Goal: Information Seeking & Learning: Find specific fact

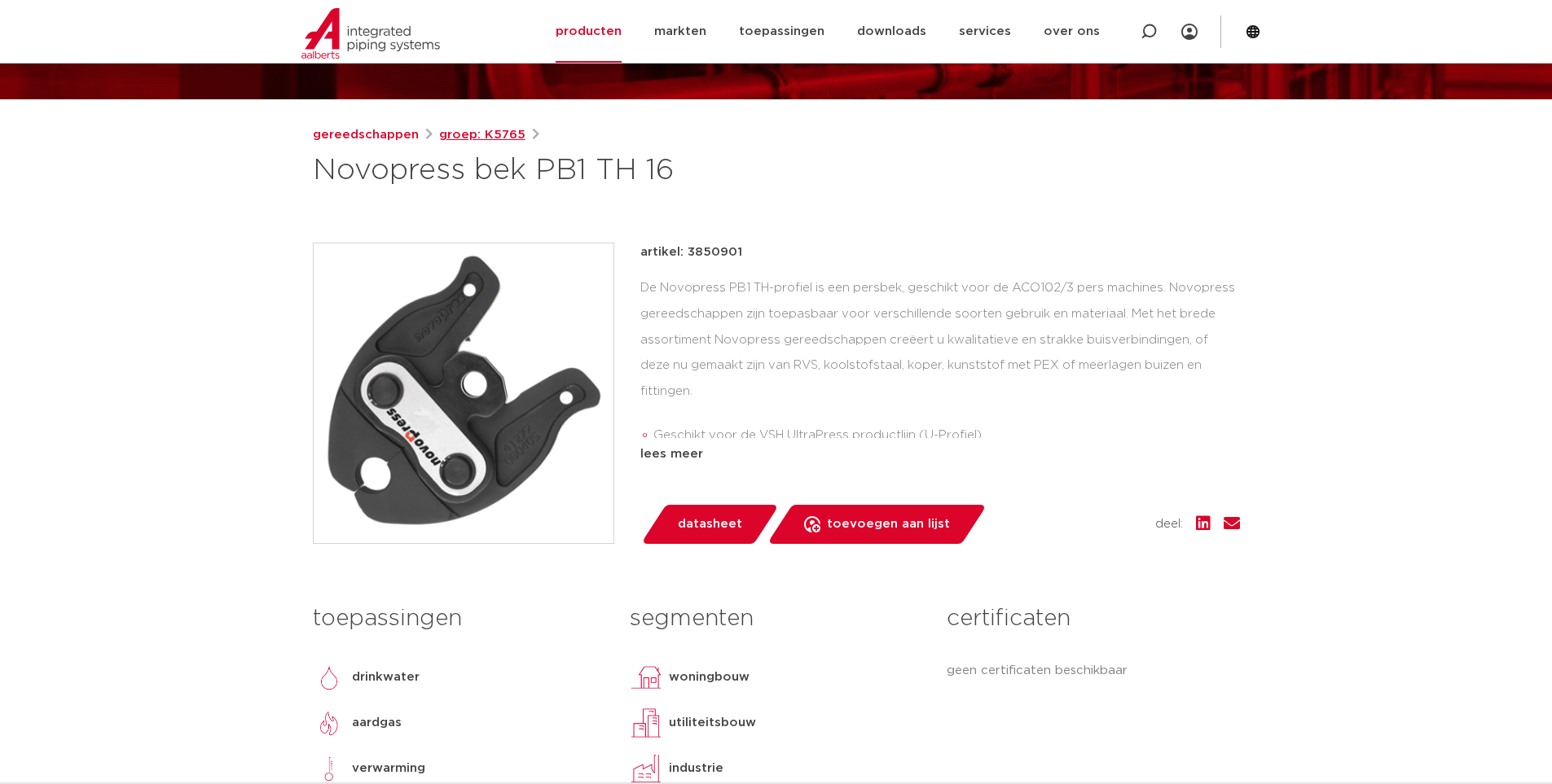
click at [490, 134] on link "groep: K5765" at bounding box center [482, 135] width 86 height 19
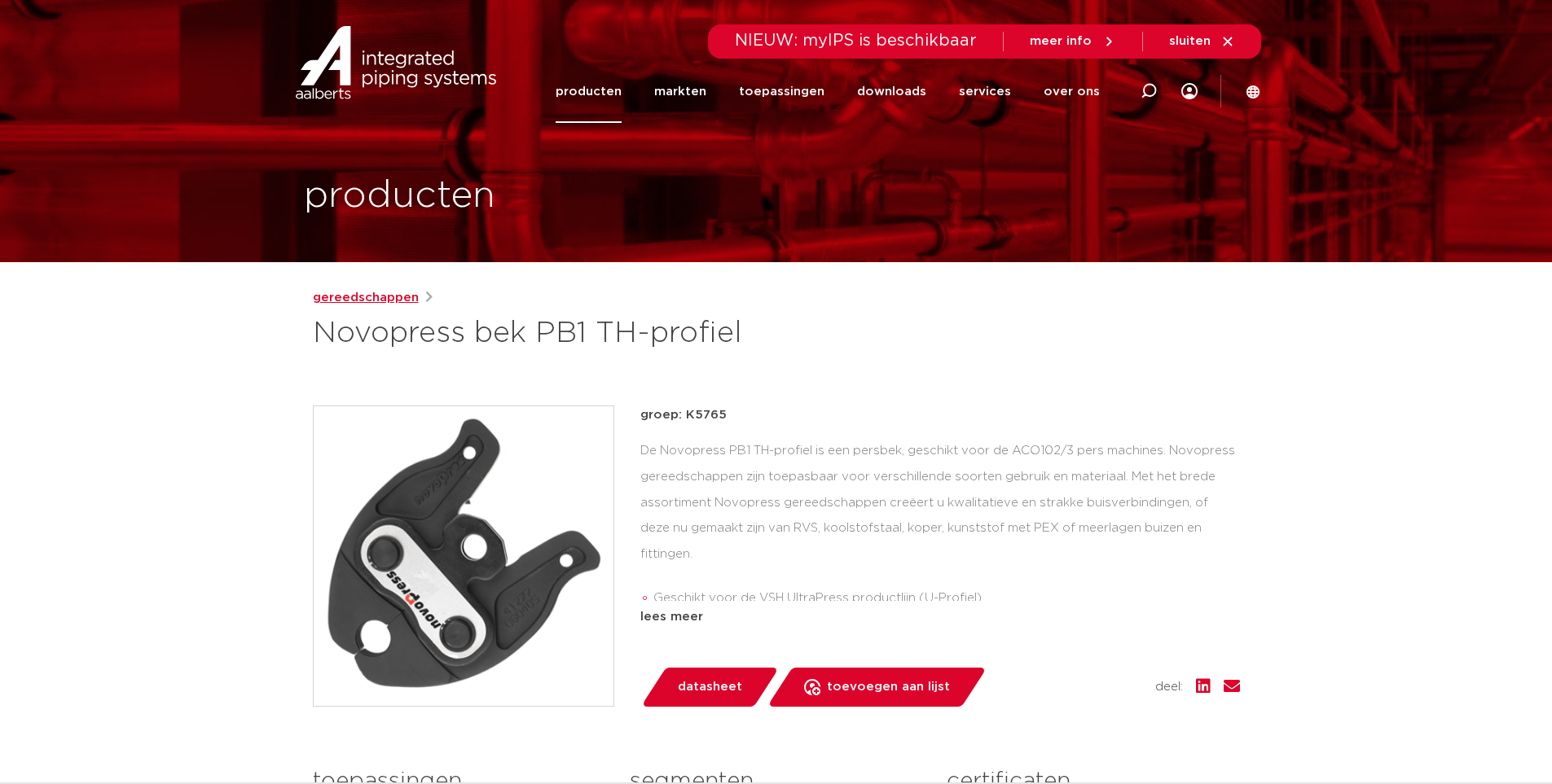
click at [406, 297] on link "gereedschappen" at bounding box center [366, 297] width 106 height 19
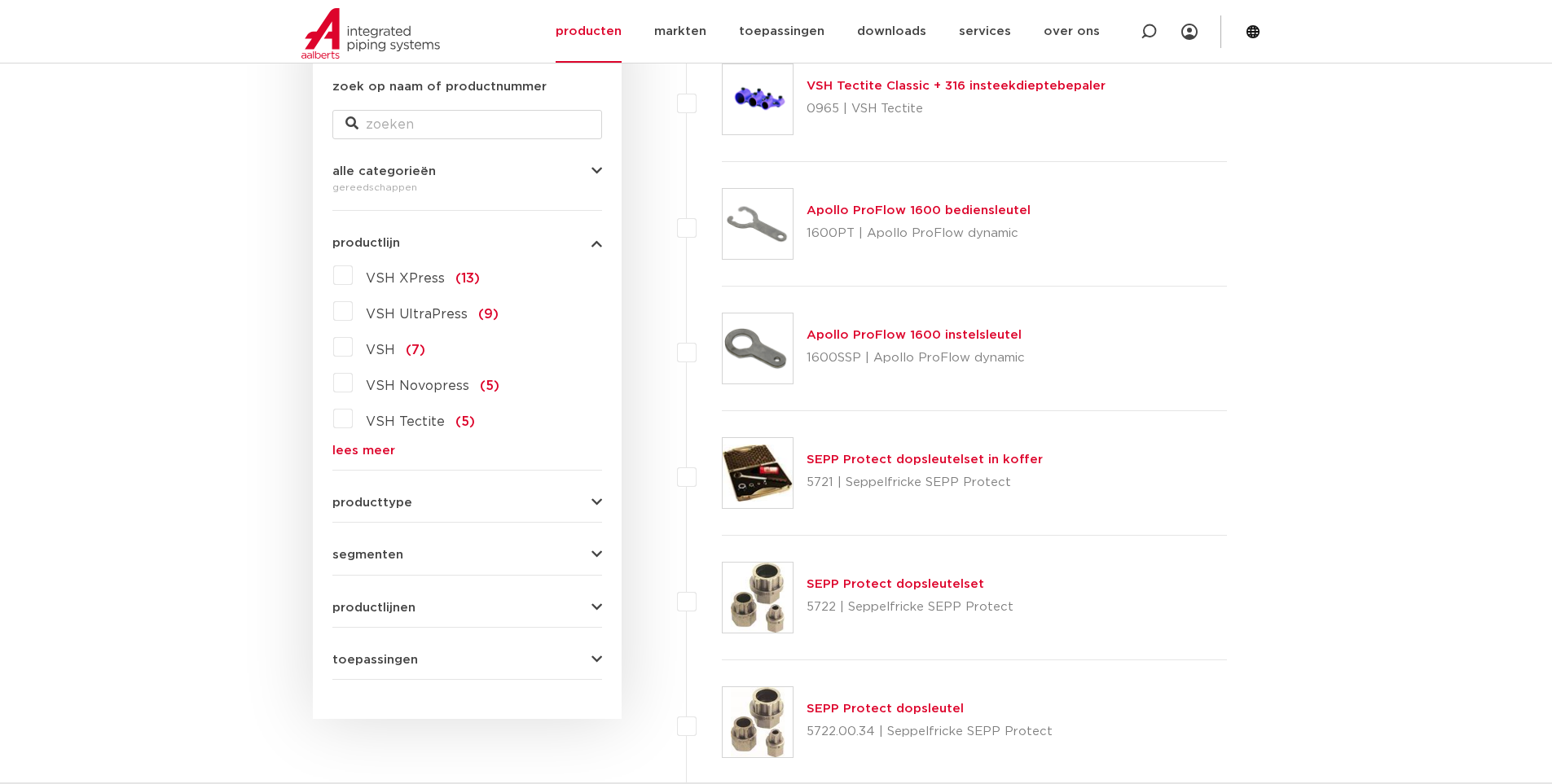
scroll to position [325, 0]
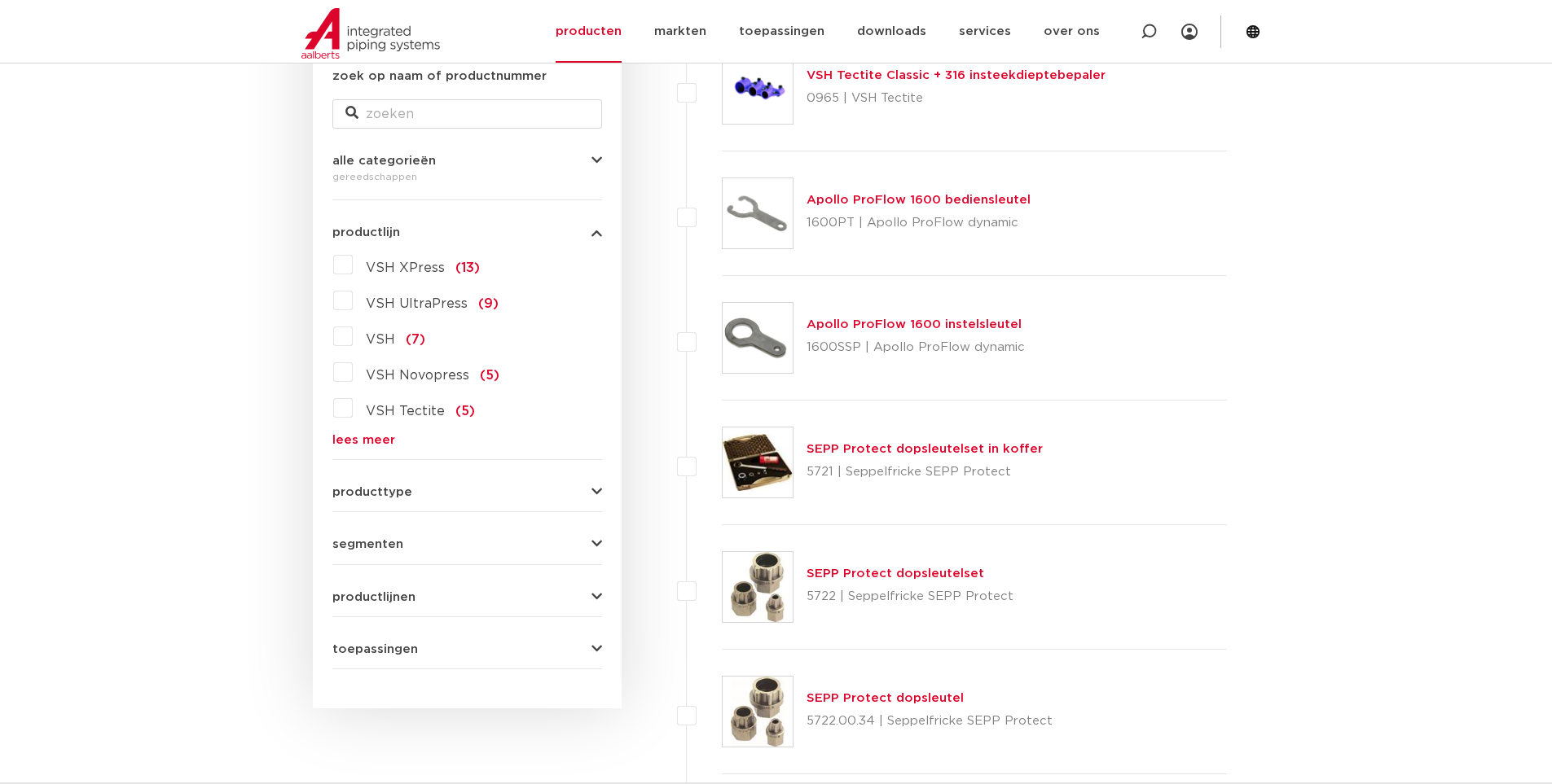
click at [435, 473] on div "producttype pressgereedschap (38) accessoires (gereedschappen) (17) handgereeds…" at bounding box center [467, 485] width 270 height 25
click at [435, 483] on div "producttype pressgereedschap (38) accessoires (gereedschappen) (17) handgereeds…" at bounding box center [467, 485] width 270 height 25
click at [435, 487] on button "producttype" at bounding box center [467, 492] width 270 height 12
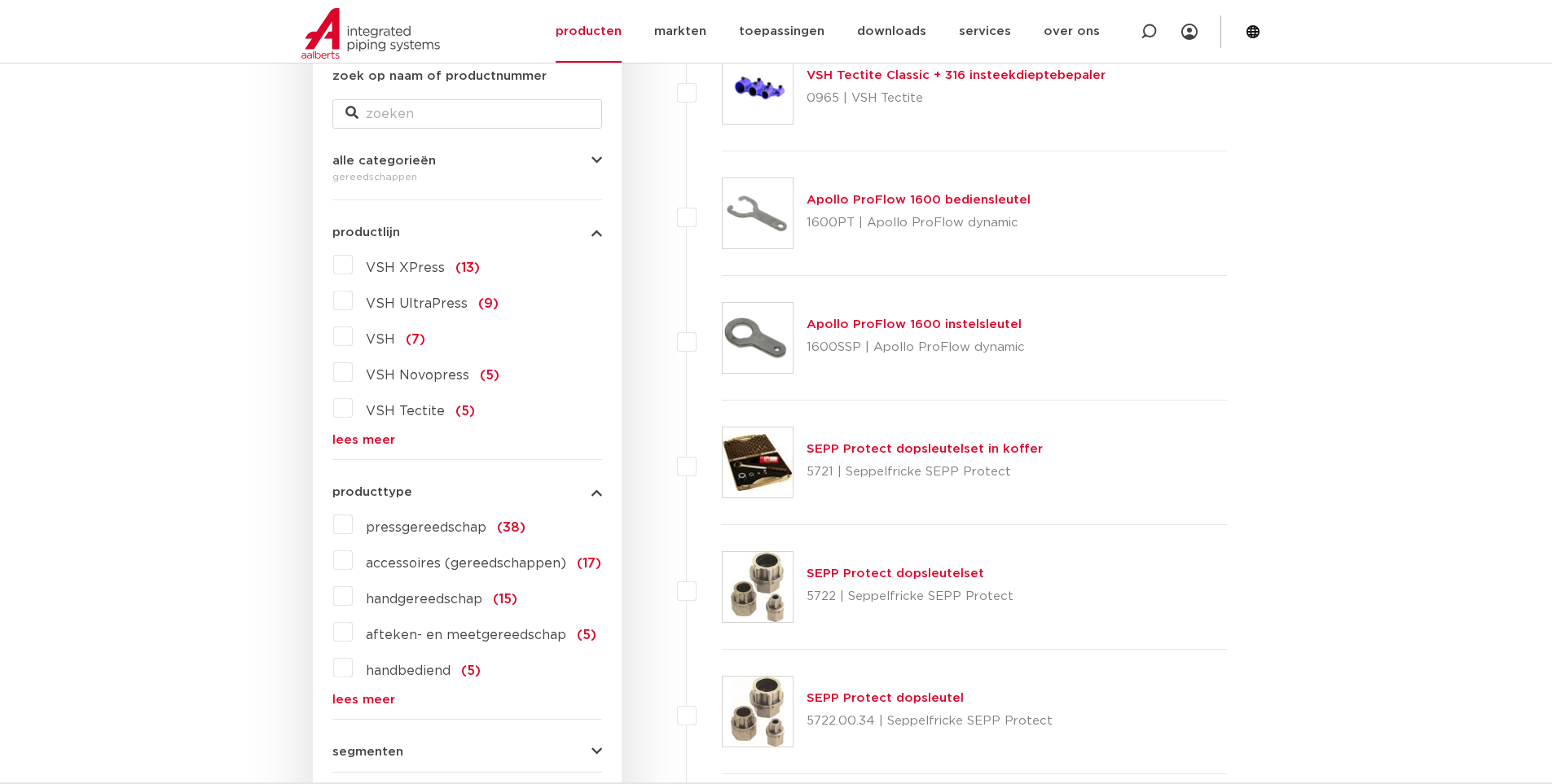
click at [464, 525] on span "pressgereedschap" at bounding box center [426, 528] width 120 height 13
click at [0, 0] on input "pressgereedschap (38)" at bounding box center [0, 0] width 0 height 0
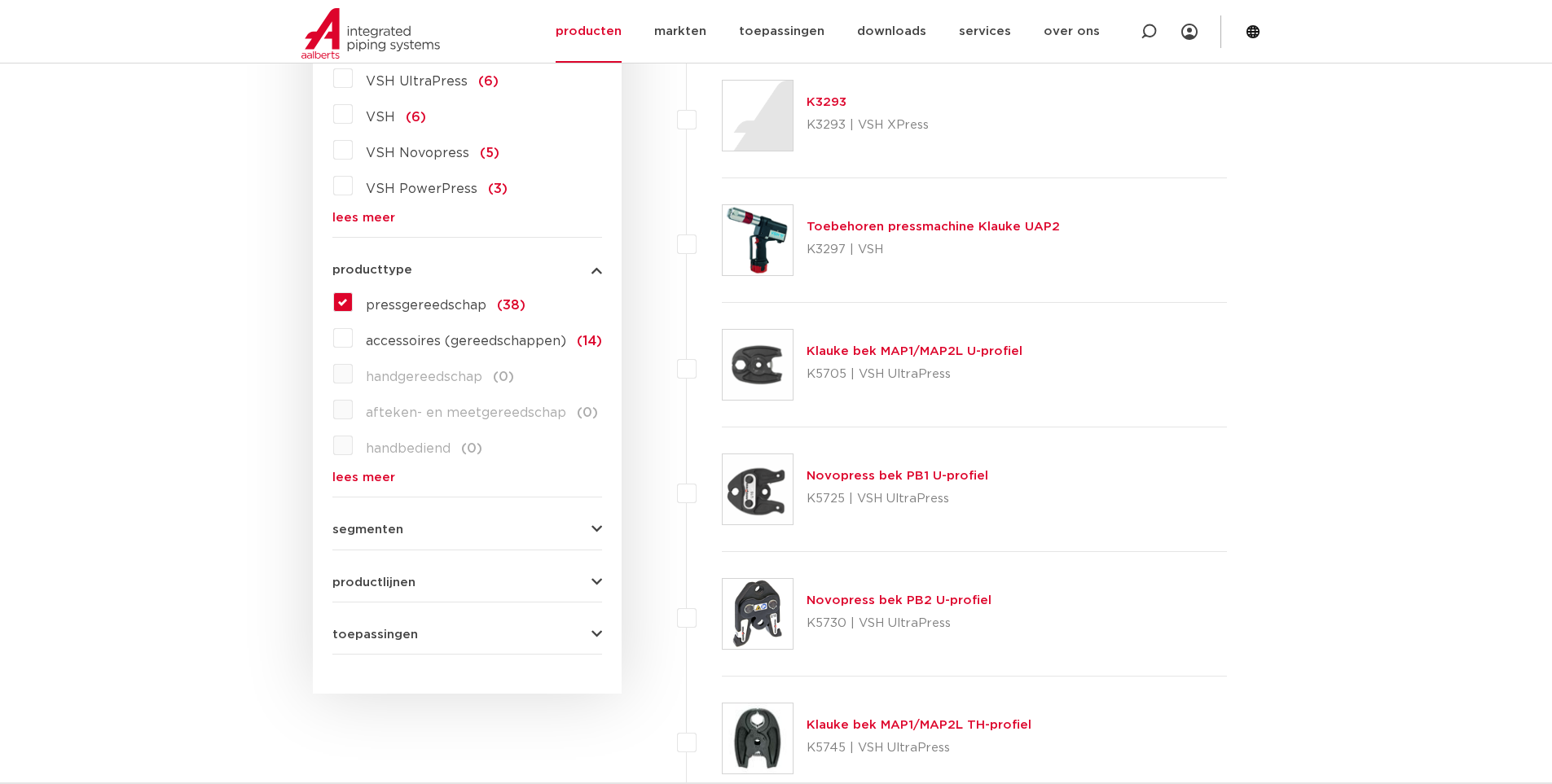
scroll to position [651, 0]
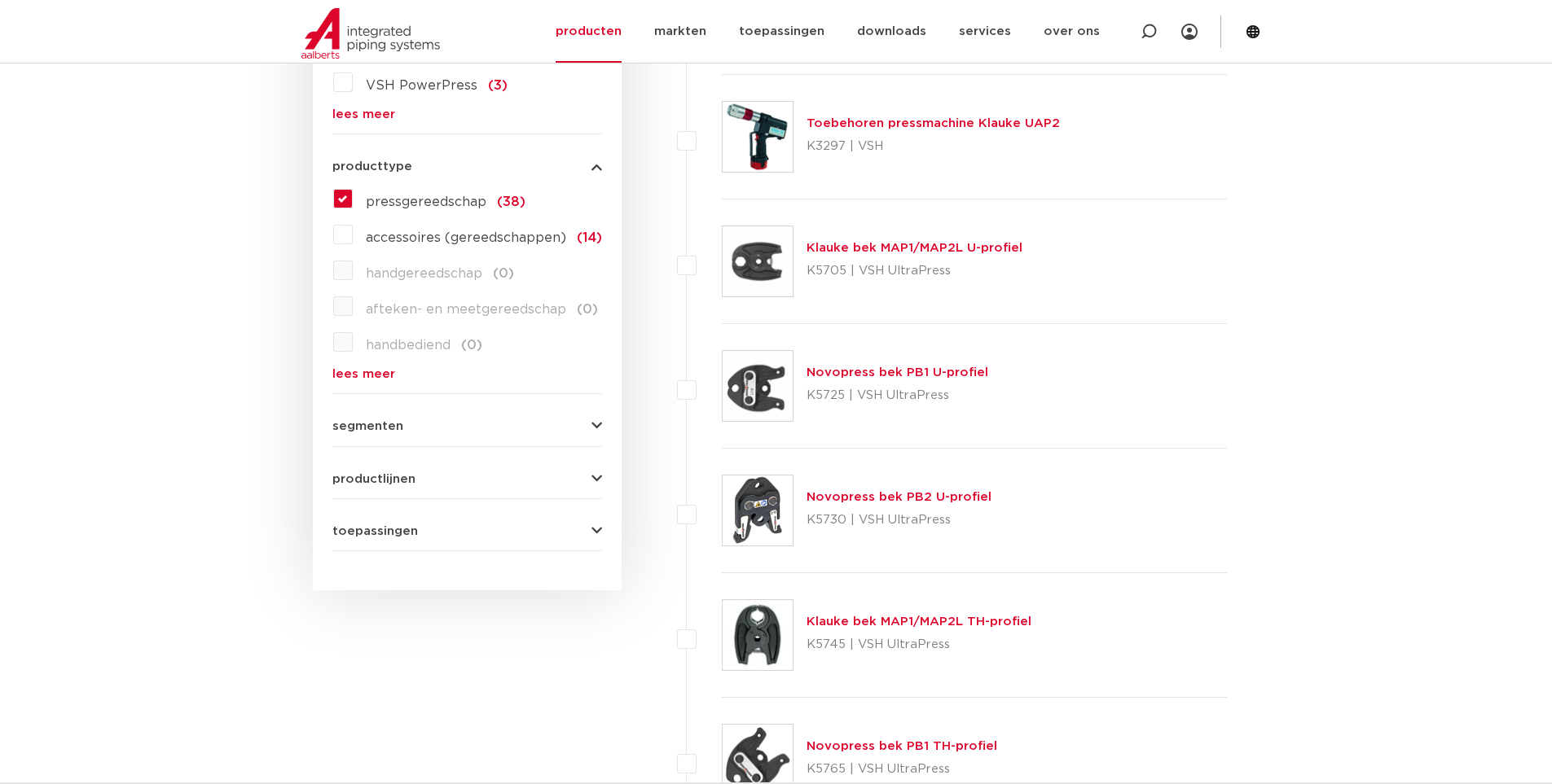
click at [429, 427] on button "segmenten" at bounding box center [467, 426] width 270 height 12
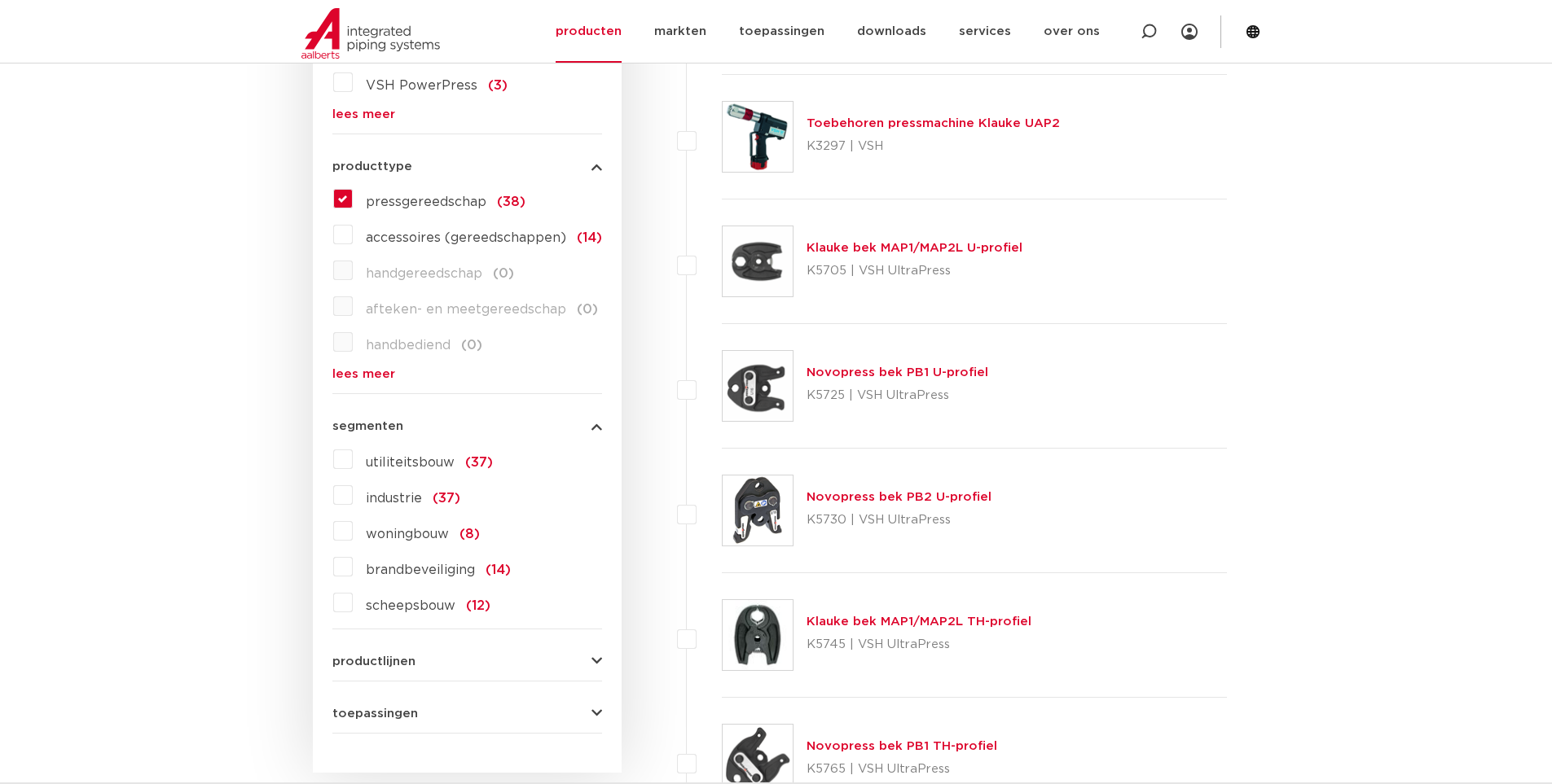
click at [429, 427] on button "segmenten" at bounding box center [467, 426] width 270 height 12
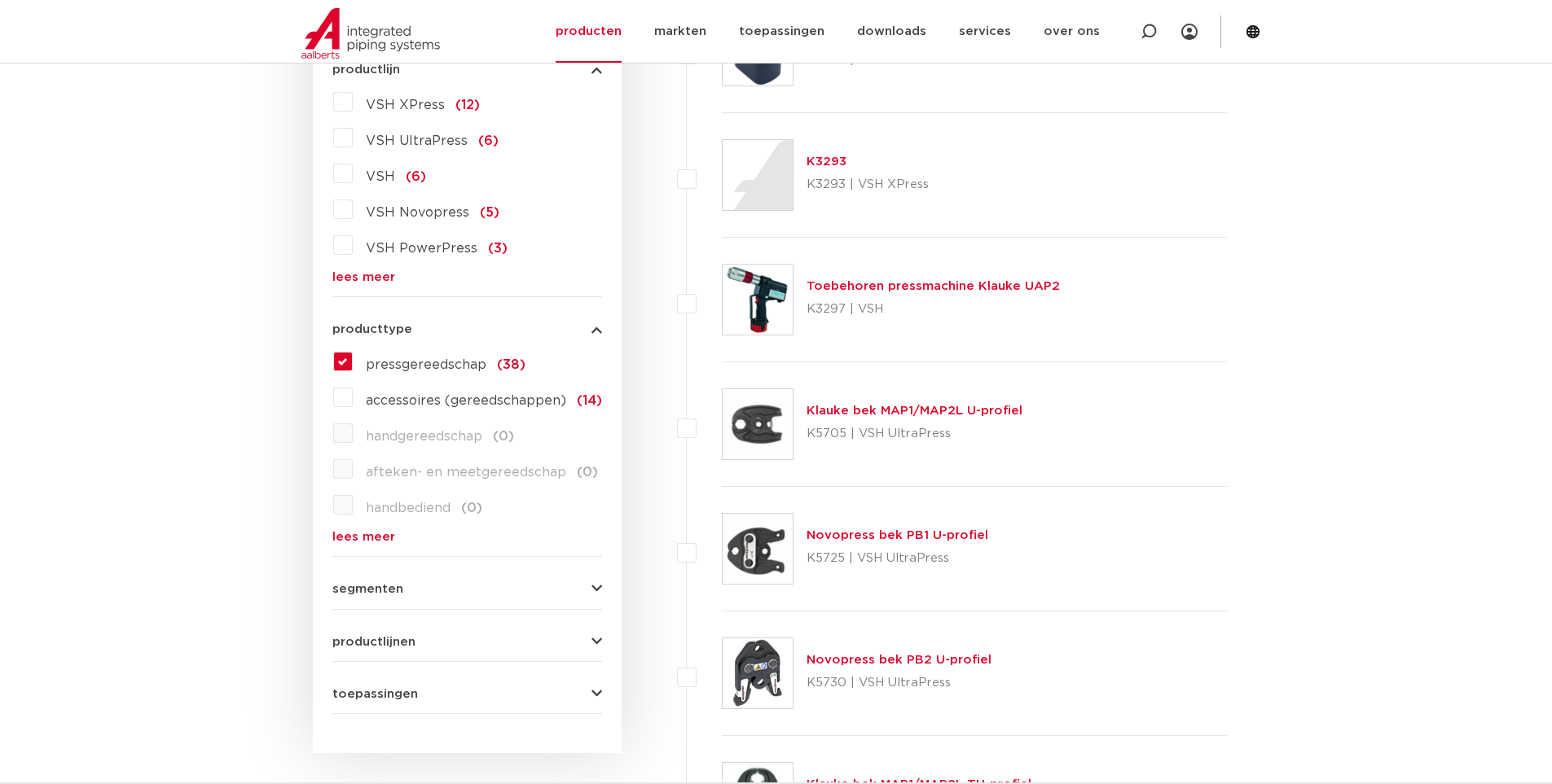
scroll to position [163, 0]
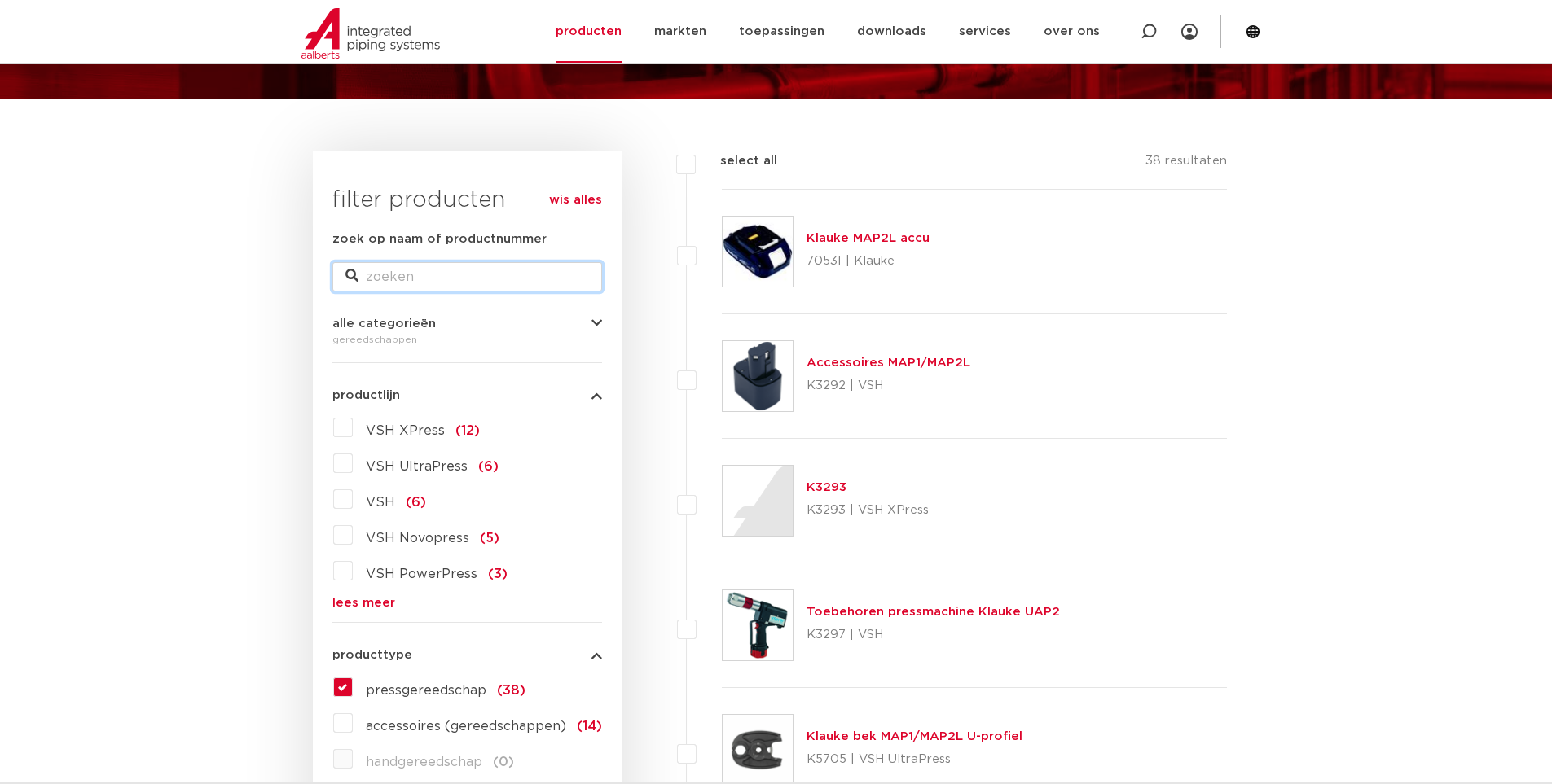
click at [526, 291] on input "zoek op naam of productnummer" at bounding box center [467, 277] width 270 height 30
type input "th"
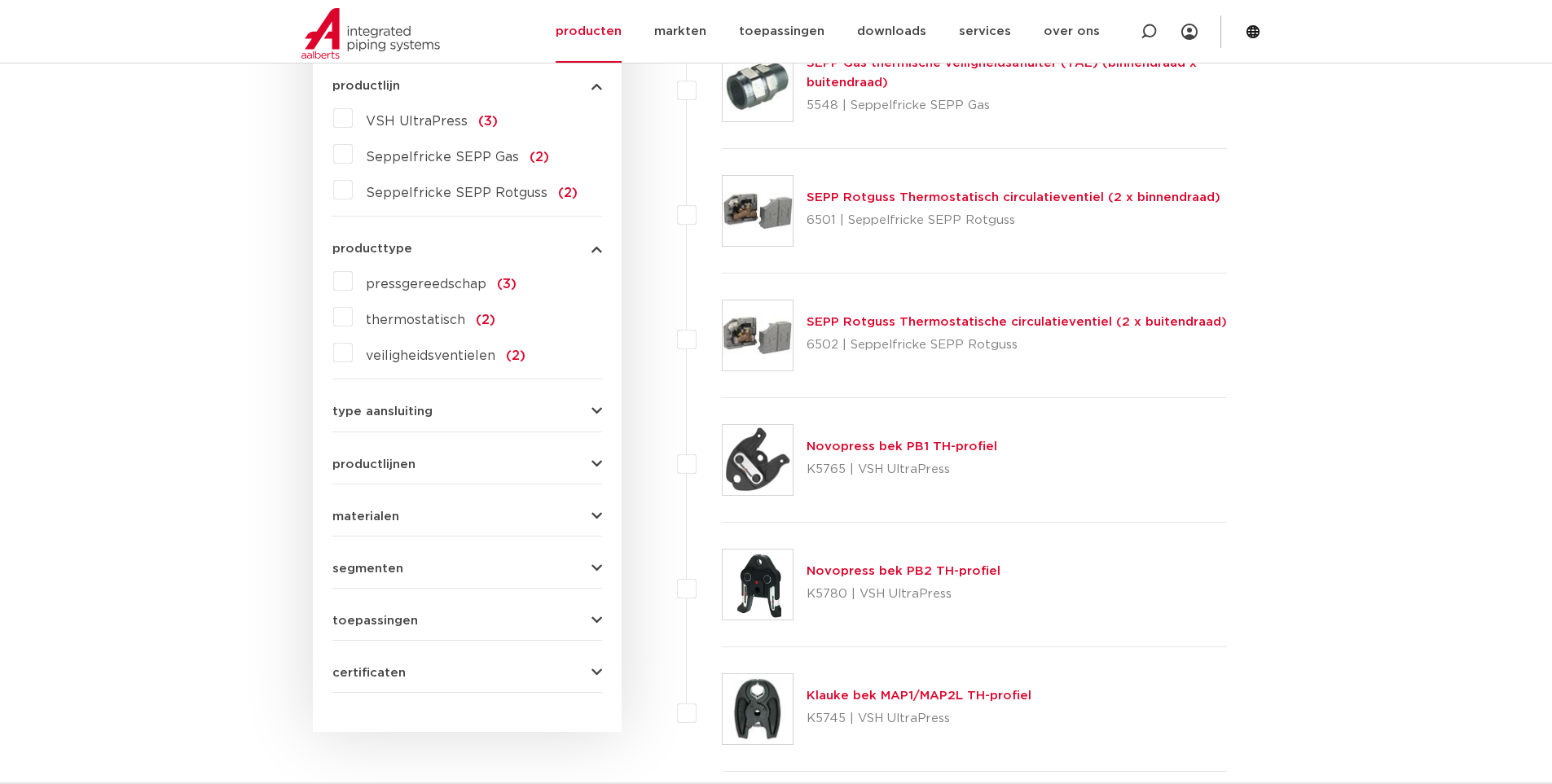
scroll to position [651, 0]
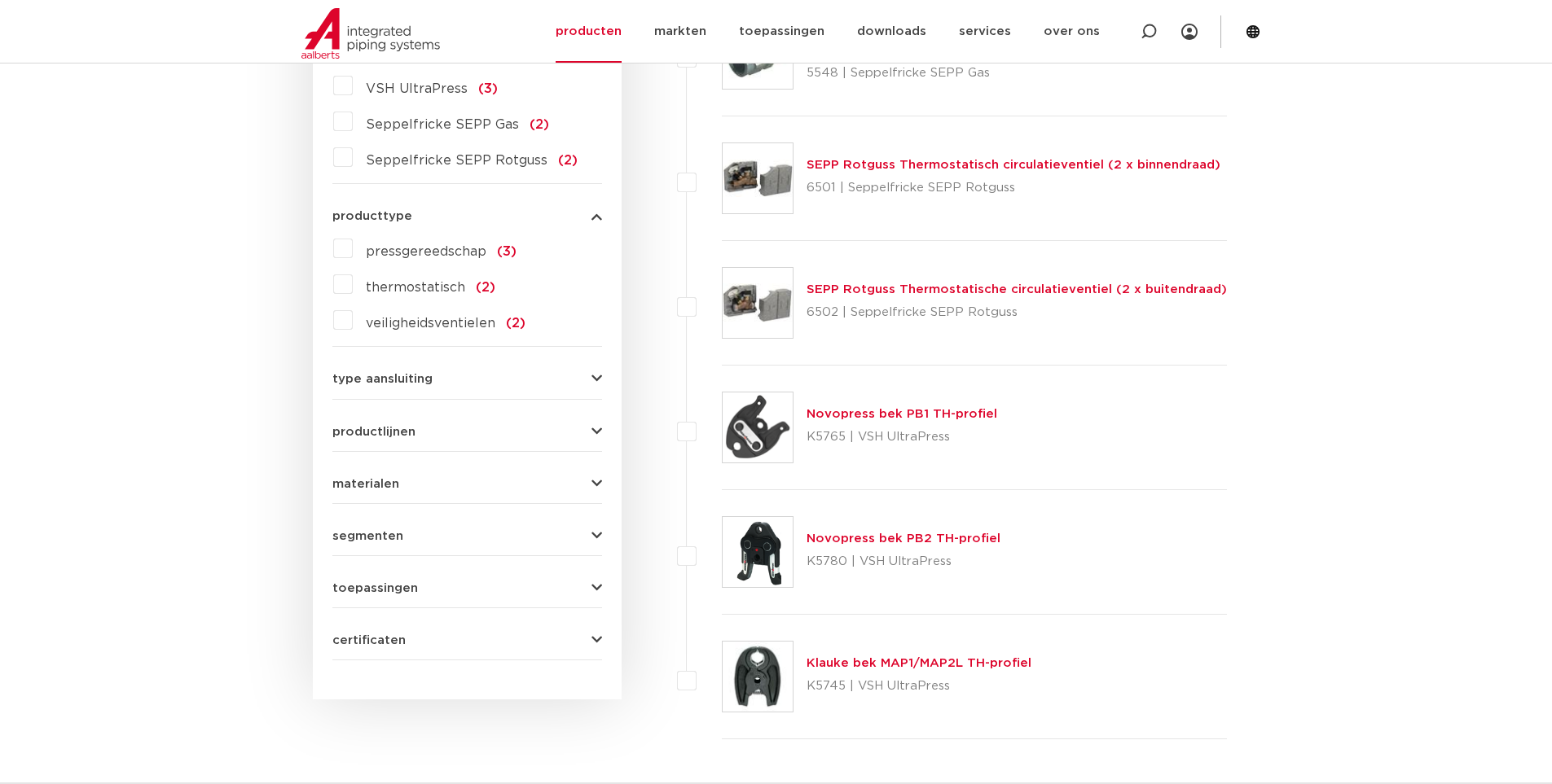
click at [973, 545] on link "Novopress bek PB2 TH-profiel" at bounding box center [903, 539] width 194 height 12
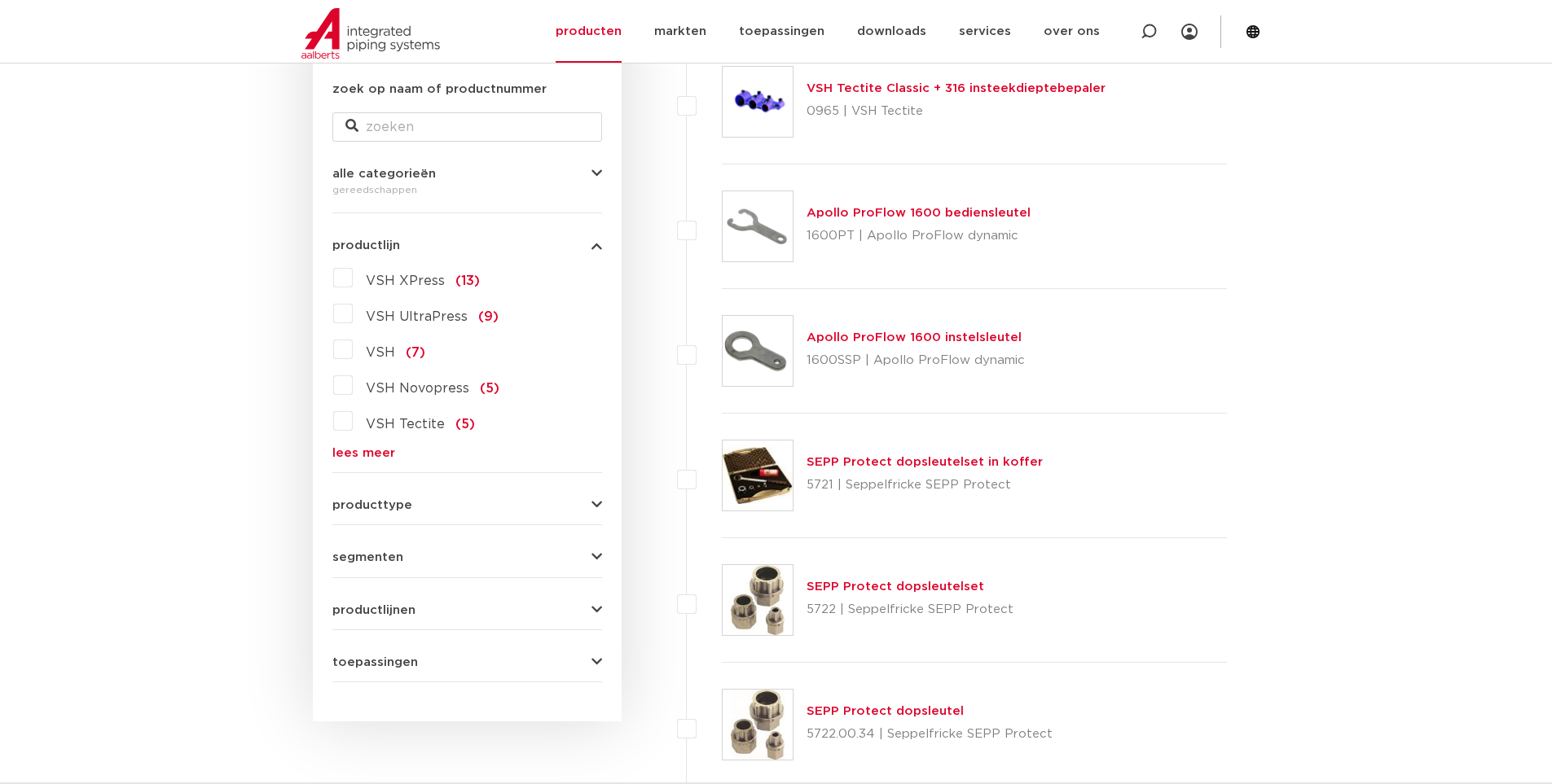
scroll to position [81, 0]
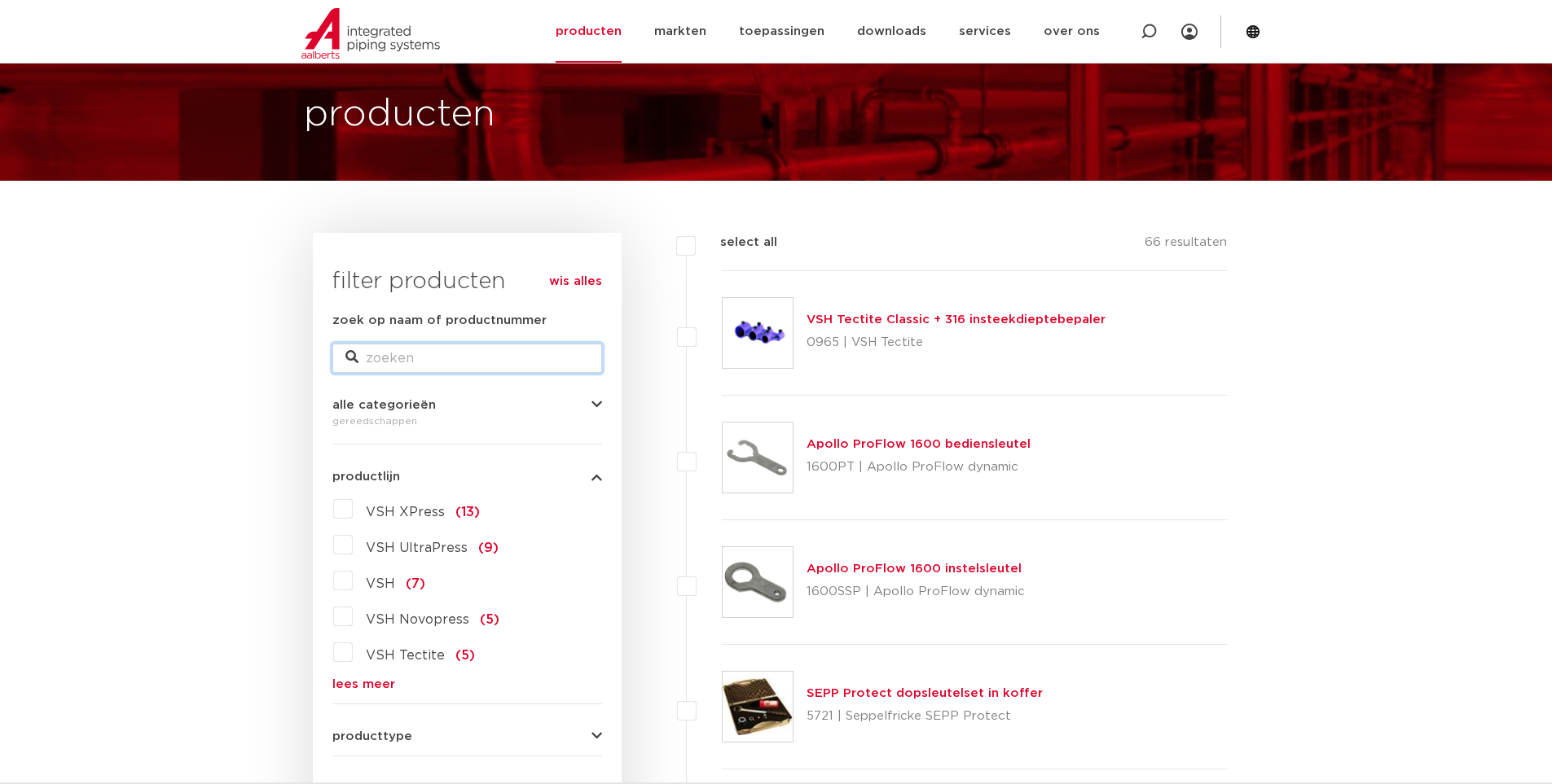
click at [419, 350] on input "zoek op naam of productnummer" at bounding box center [467, 358] width 270 height 30
type input "th"
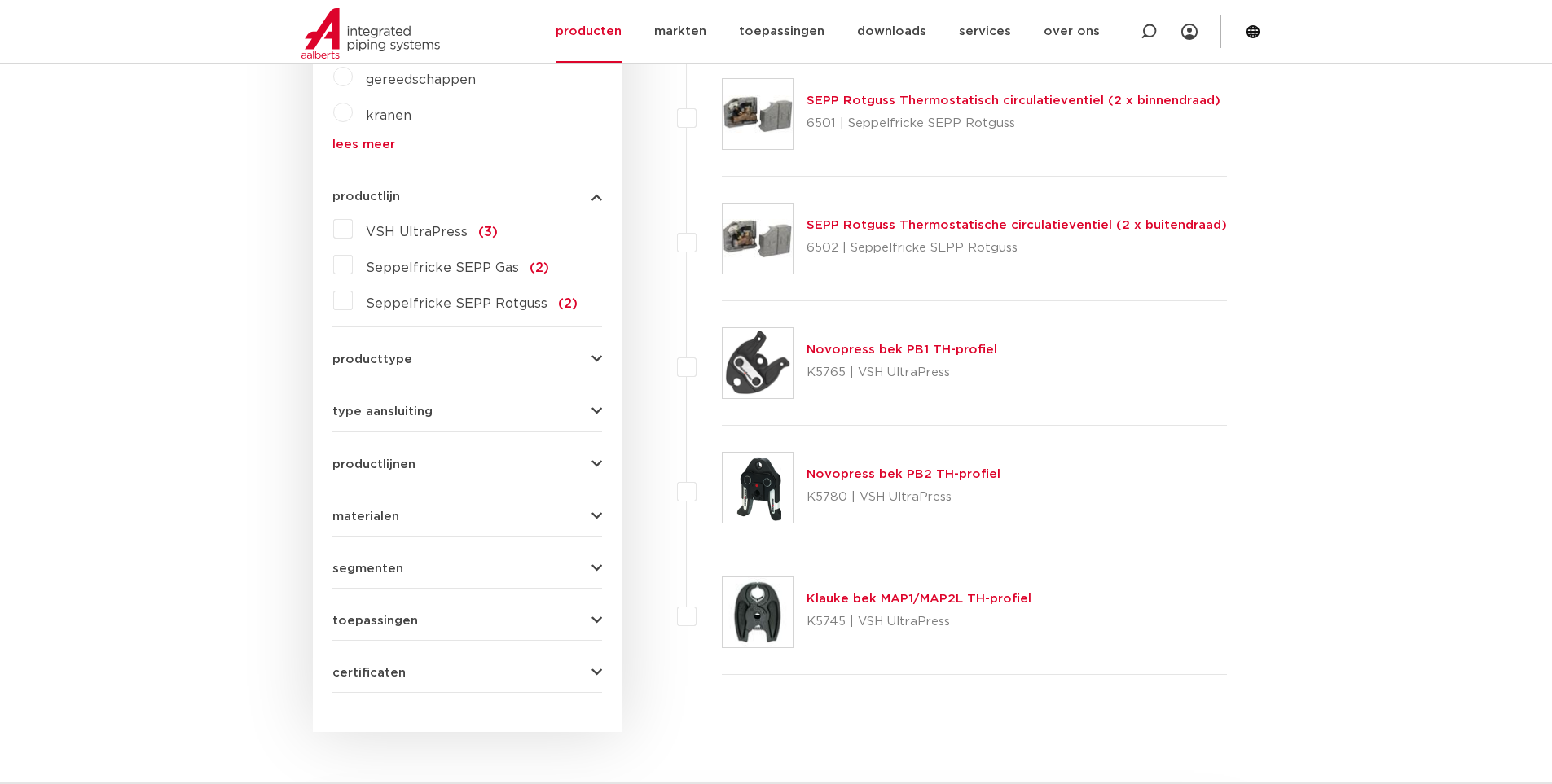
scroll to position [730, 0]
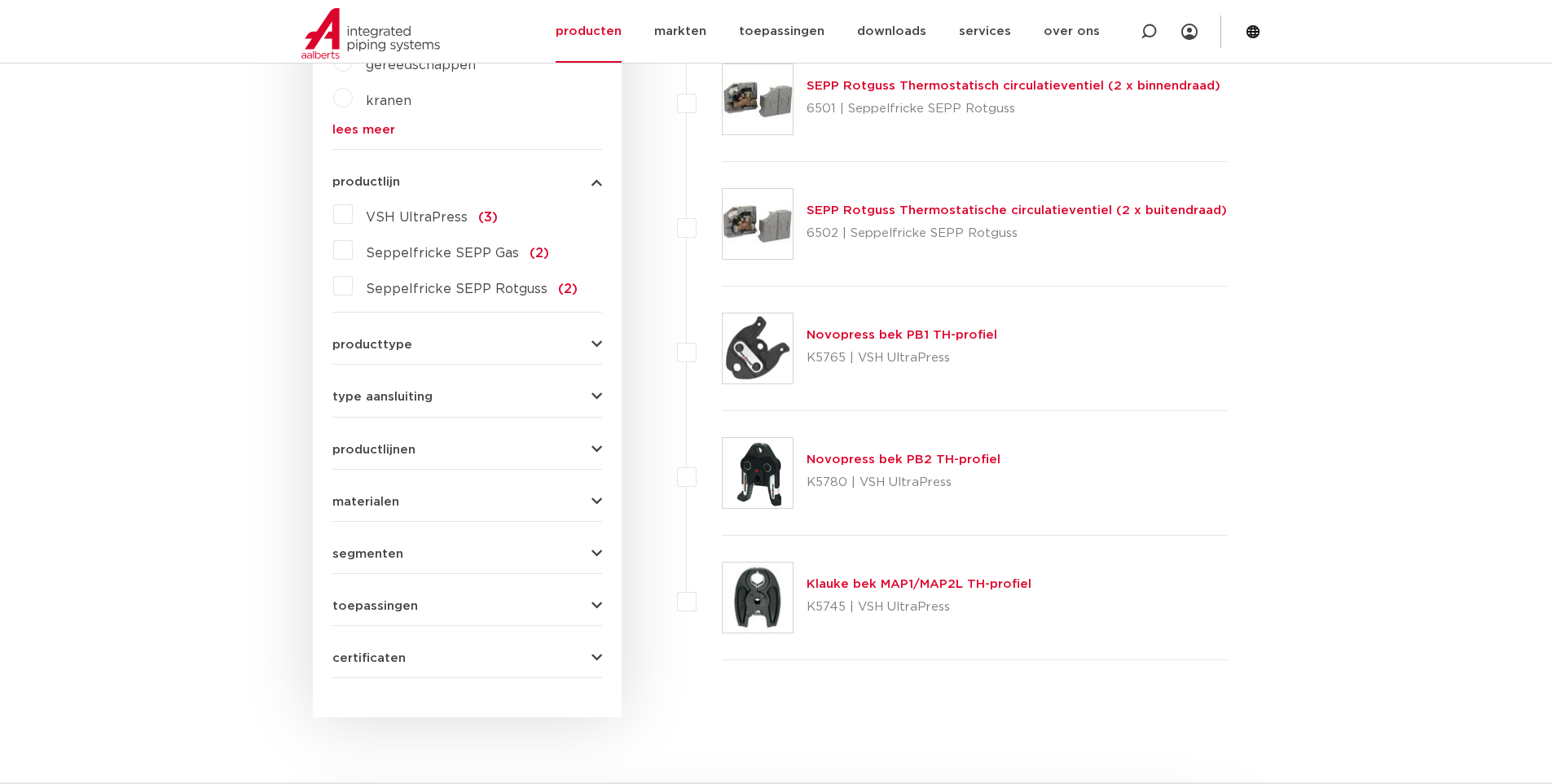
click at [840, 333] on link "Novopress bek PB1 TH-profiel" at bounding box center [901, 335] width 190 height 12
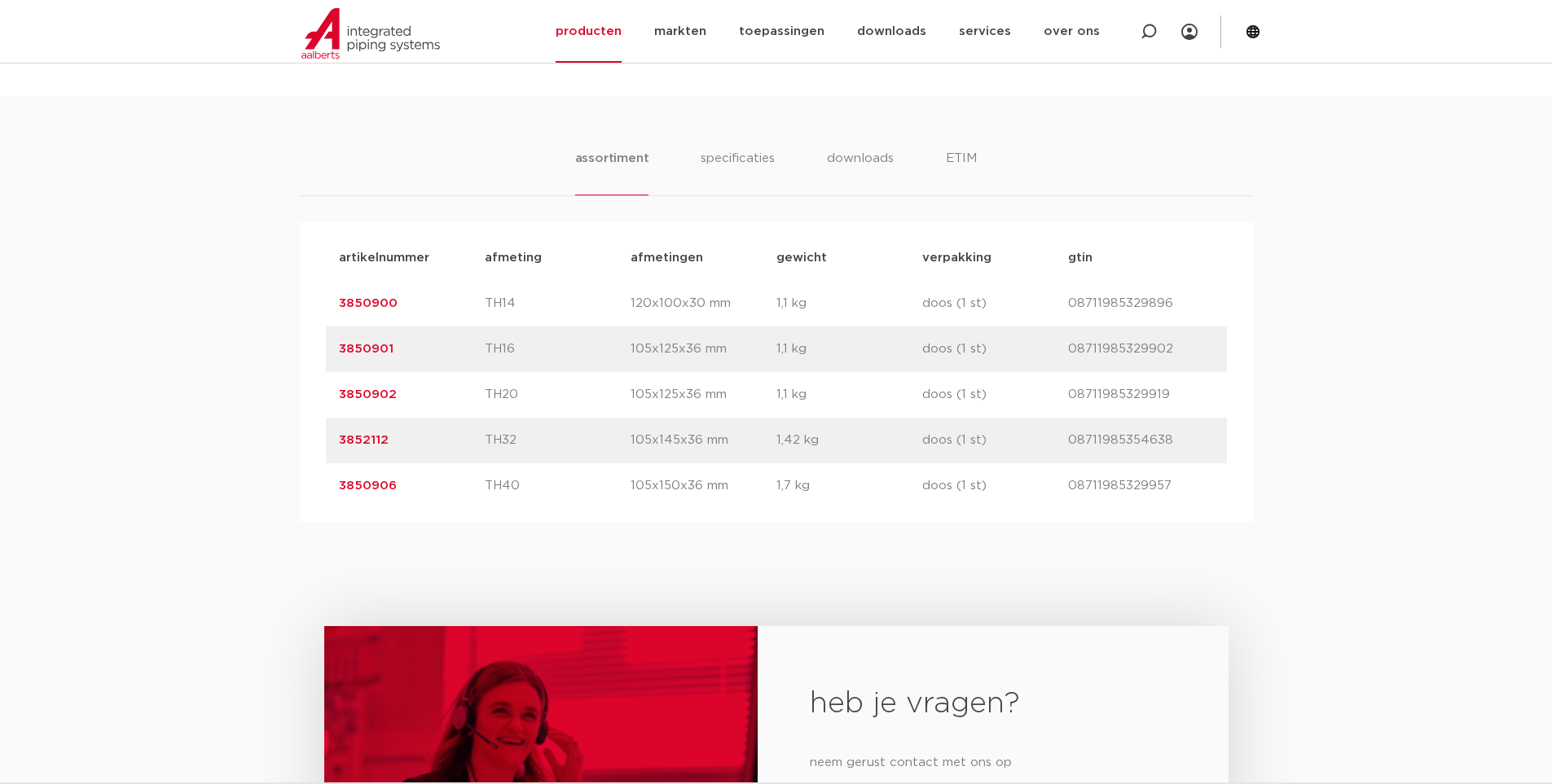
scroll to position [977, 0]
drag, startPoint x: 502, startPoint y: 316, endPoint x: 546, endPoint y: 434, distance: 125.9
click at [546, 434] on div "artikelnummer afmeting afmetingen gewicht verpakking gtin artikelnummer 3850900…" at bounding box center [776, 372] width 901 height 274
click at [546, 434] on p "TH32" at bounding box center [557, 440] width 146 height 19
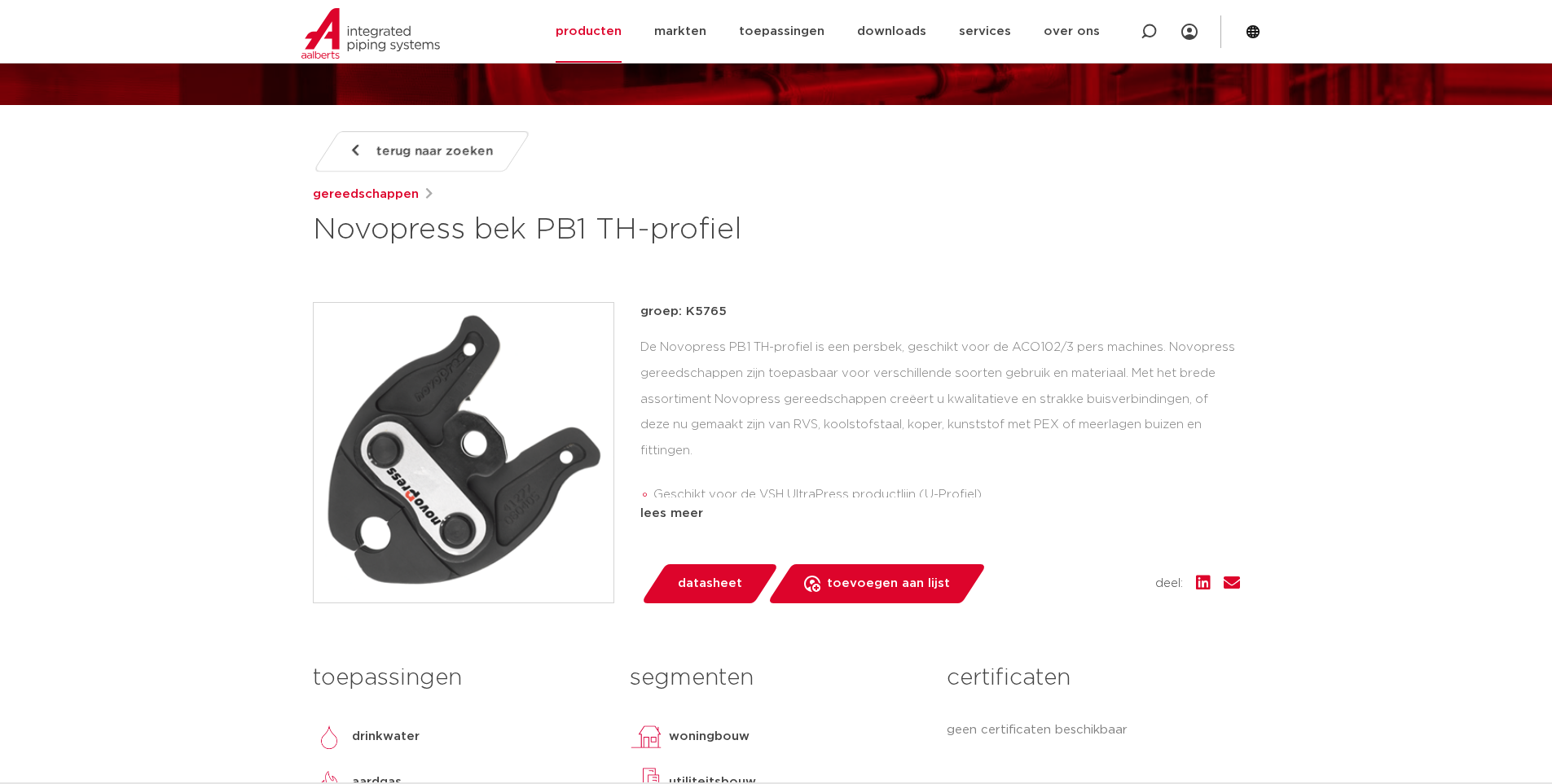
scroll to position [163, 0]
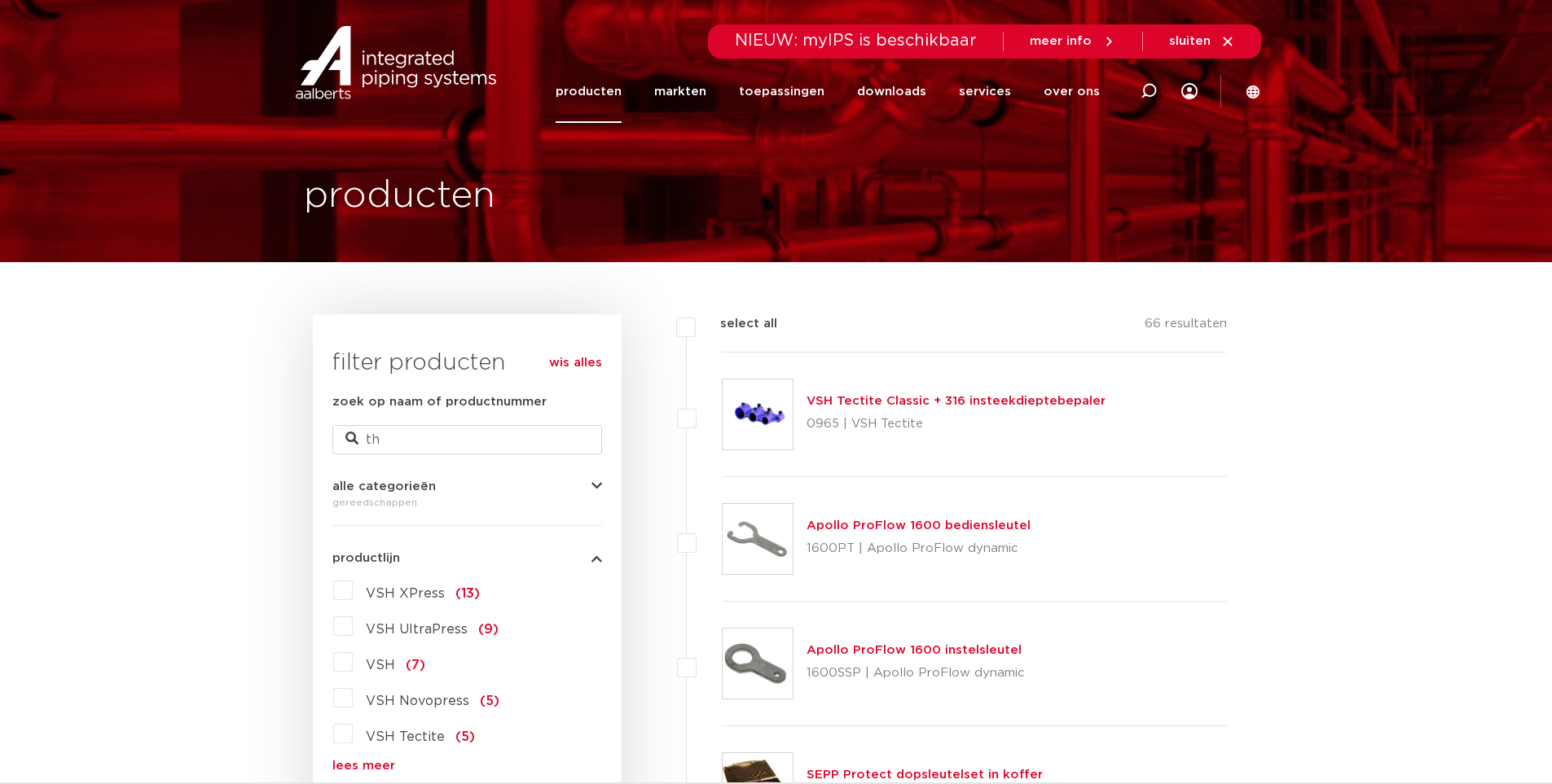
drag, startPoint x: 192, startPoint y: 400, endPoint x: 235, endPoint y: 342, distance: 72.2
